Goal: Find specific page/section: Find specific page/section

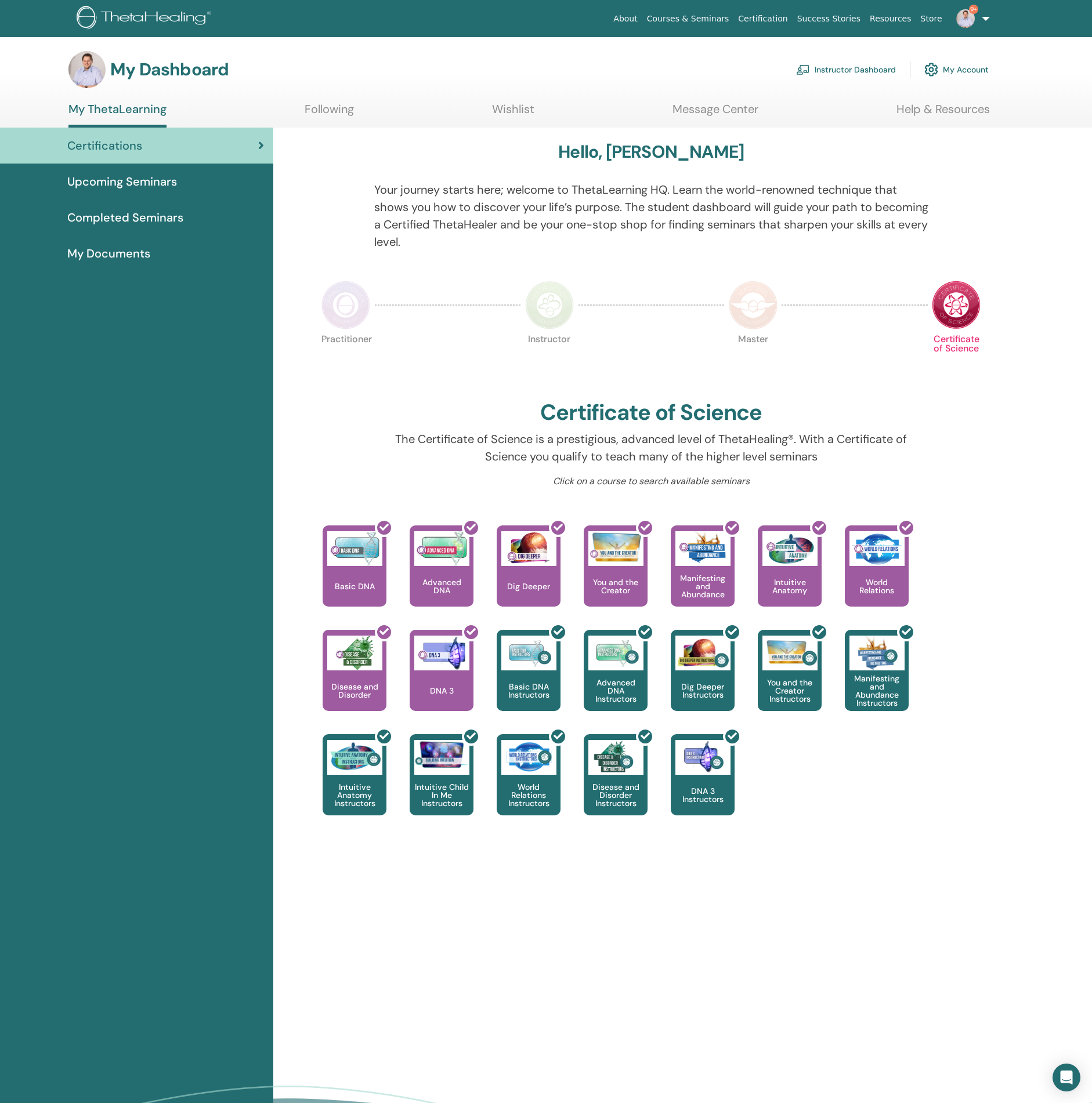
click at [823, 58] on link "Instructor Dashboard" at bounding box center [845, 70] width 100 height 25
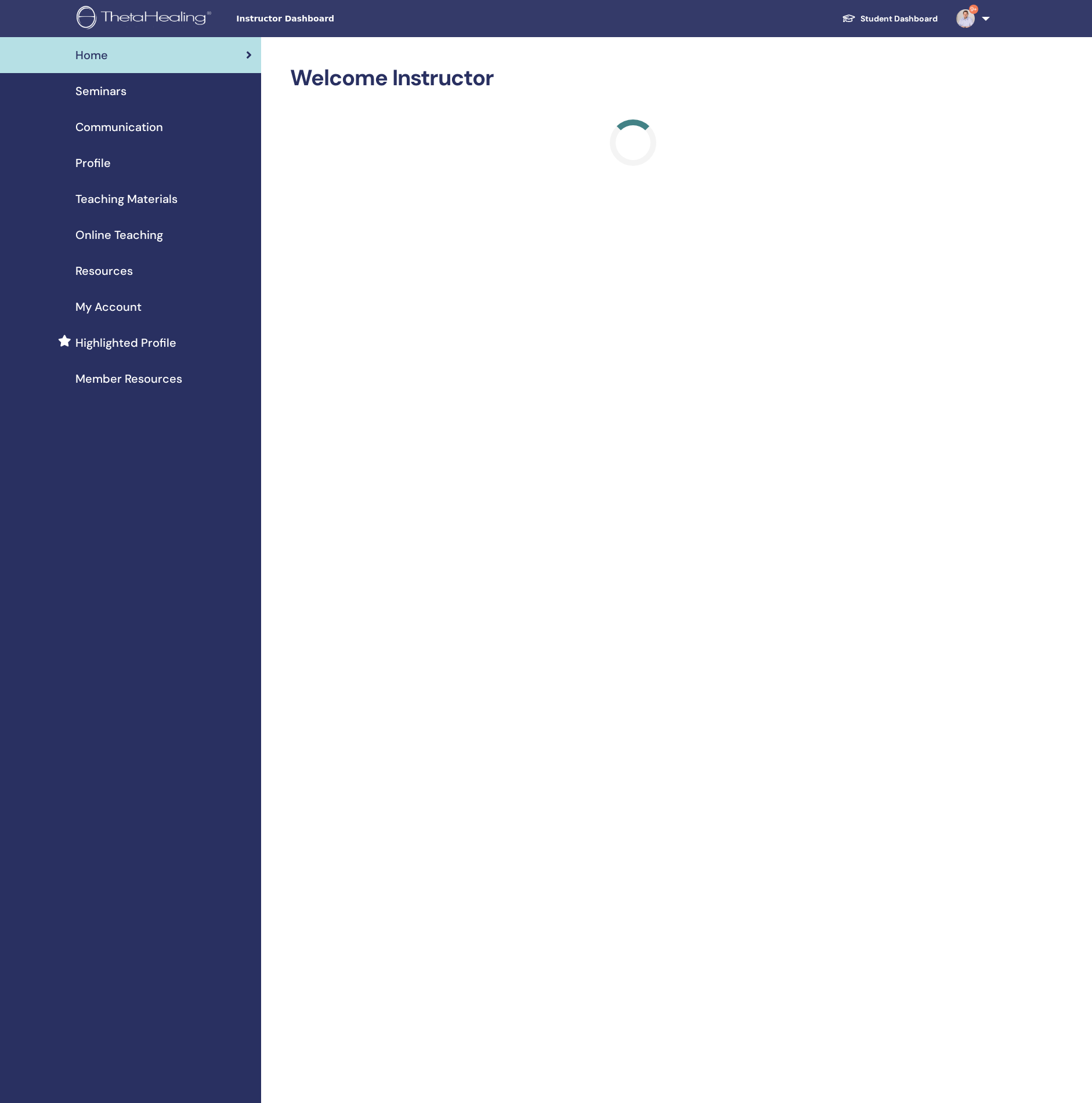
click at [152, 87] on div "Seminars" at bounding box center [131, 91] width 243 height 17
